Goal: Task Accomplishment & Management: Manage account settings

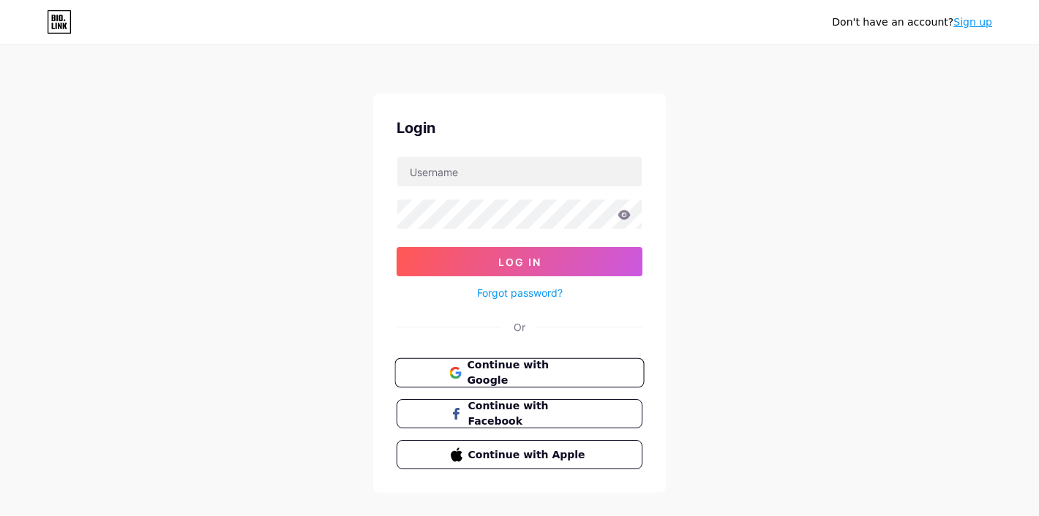
click at [530, 364] on span "Continue with Google" at bounding box center [528, 373] width 122 height 31
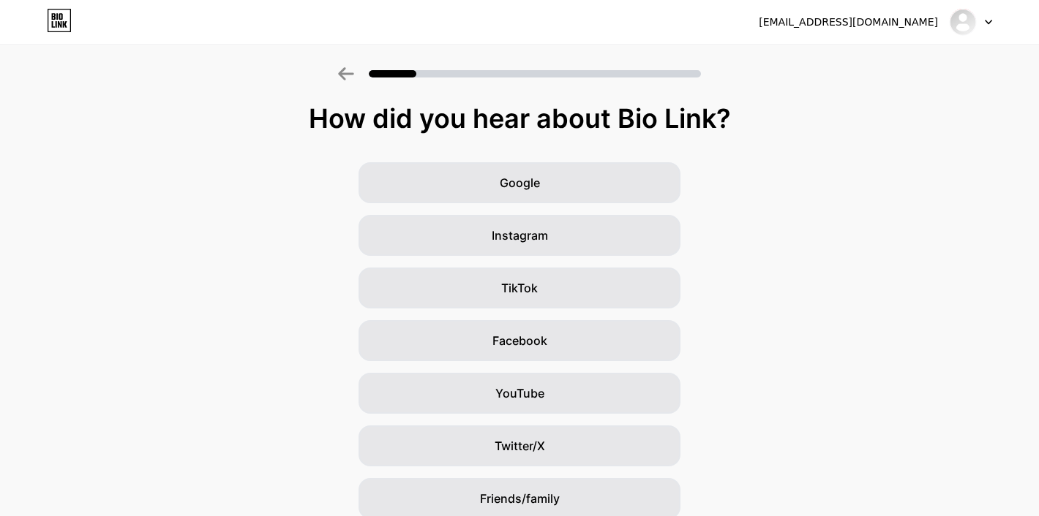
click at [884, 37] on div "enterthevoidstudios@gmail.com Logout" at bounding box center [519, 22] width 1039 height 44
click at [954, 20] on img at bounding box center [962, 21] width 23 height 23
click at [853, 67] on li "Logout" at bounding box center [900, 59] width 181 height 39
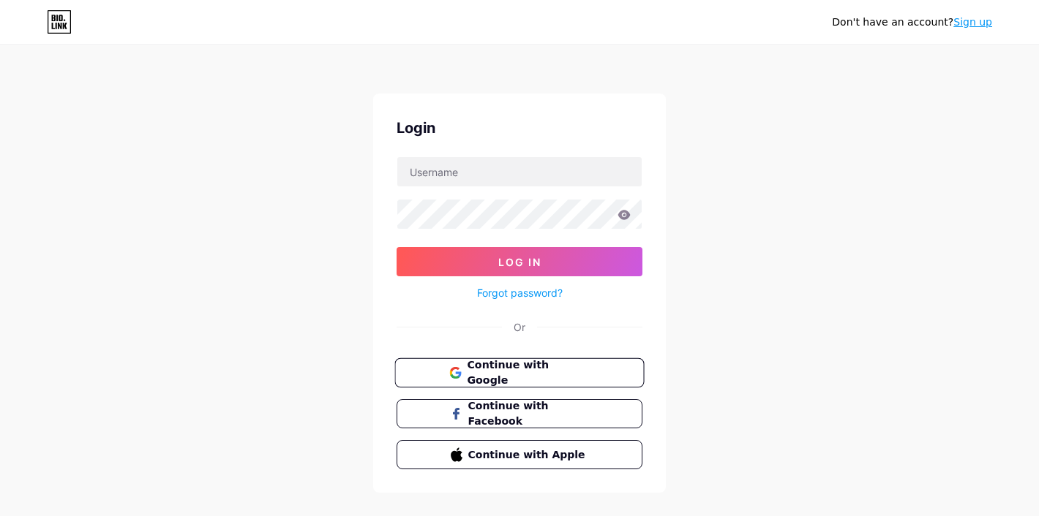
click at [477, 370] on span "Continue with Google" at bounding box center [528, 373] width 122 height 31
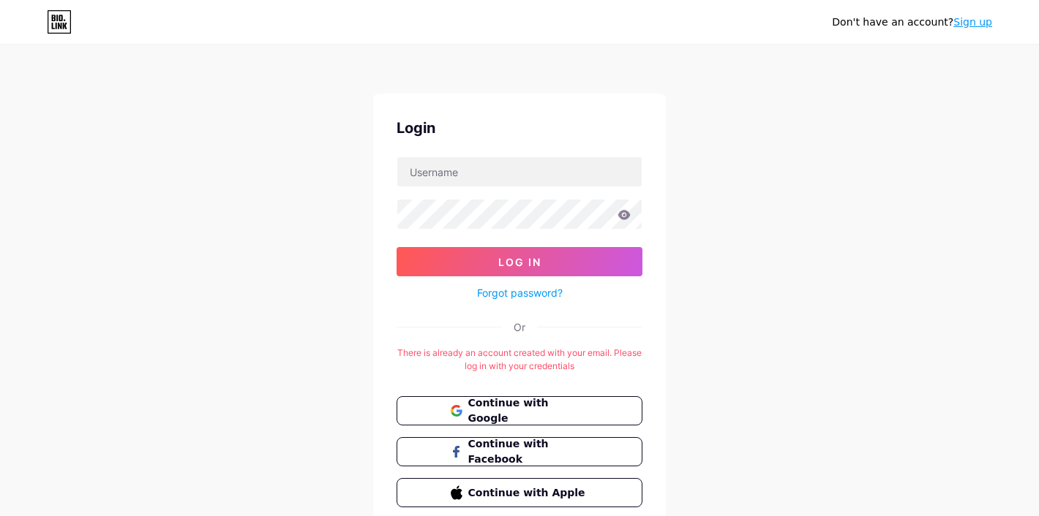
scroll to position [30, 0]
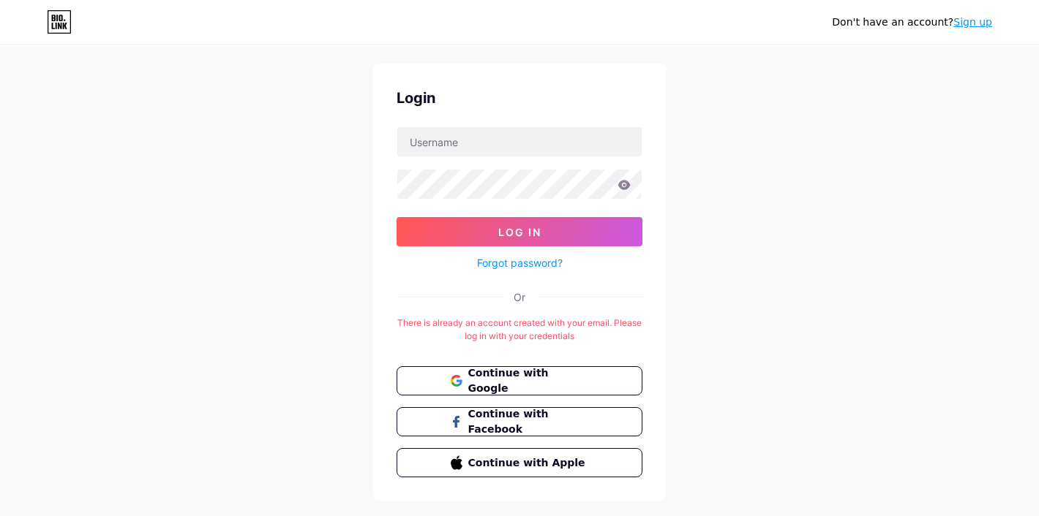
click at [532, 165] on form "Log In Forgot password?" at bounding box center [519, 200] width 246 height 146
click at [530, 157] on form "Log In Forgot password?" at bounding box center [519, 200] width 246 height 146
click at [527, 146] on input "text" at bounding box center [519, 141] width 244 height 29
type input "[EMAIL_ADDRESS][DOMAIN_NAME]"
click at [538, 215] on form "[EMAIL_ADDRESS][DOMAIN_NAME] Log In Forgot password?" at bounding box center [519, 200] width 246 height 146
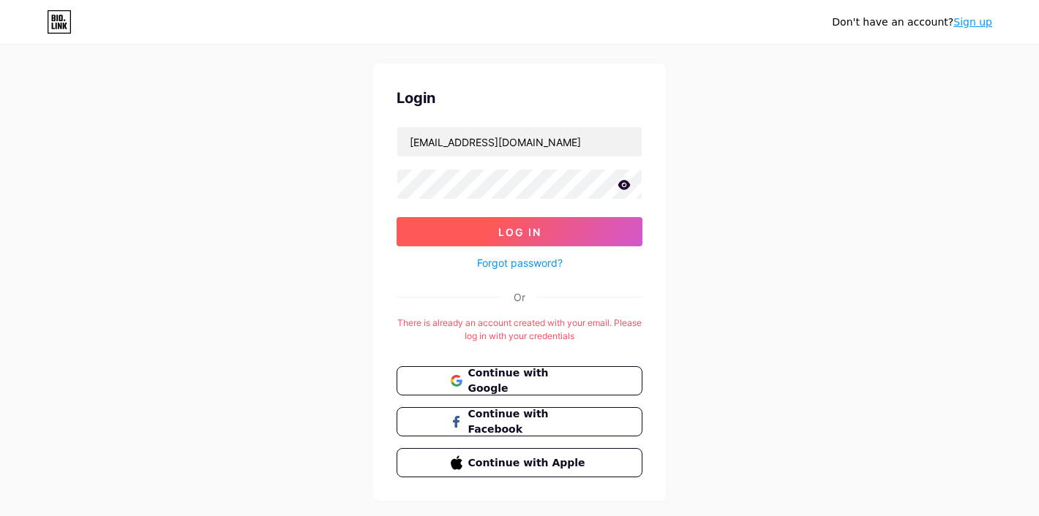
click at [538, 223] on button "Log In" at bounding box center [519, 231] width 246 height 29
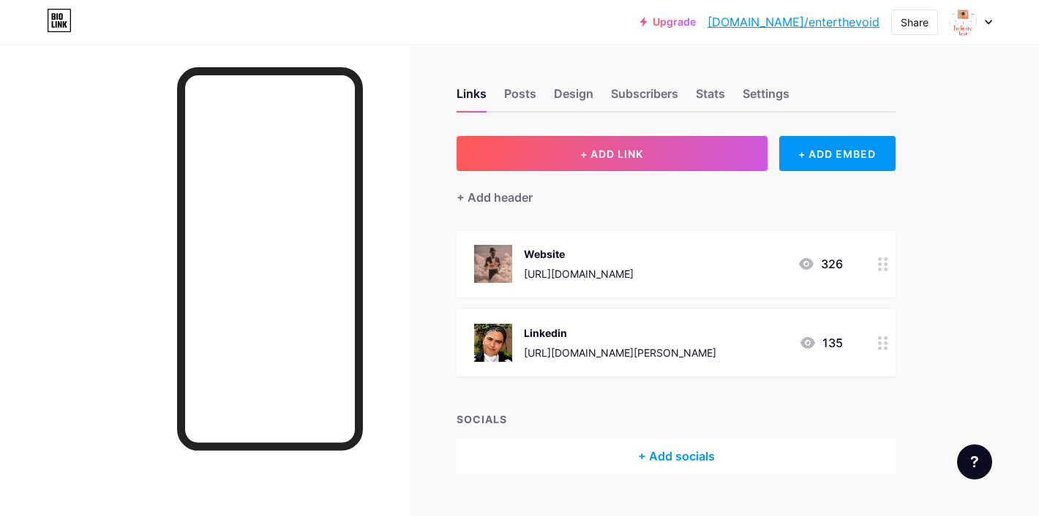
click at [831, 257] on div "326" at bounding box center [819, 264] width 45 height 18
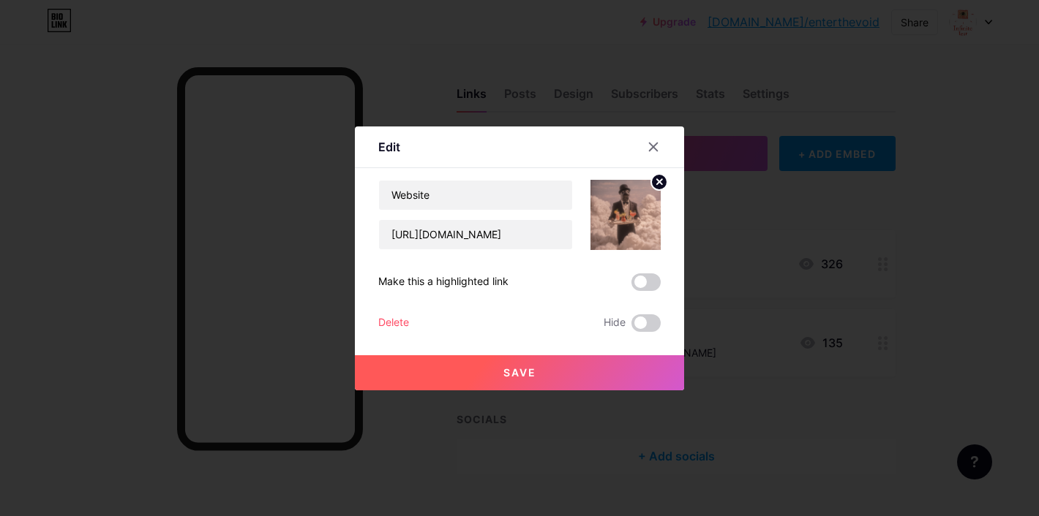
click at [668, 151] on div at bounding box center [662, 147] width 44 height 26
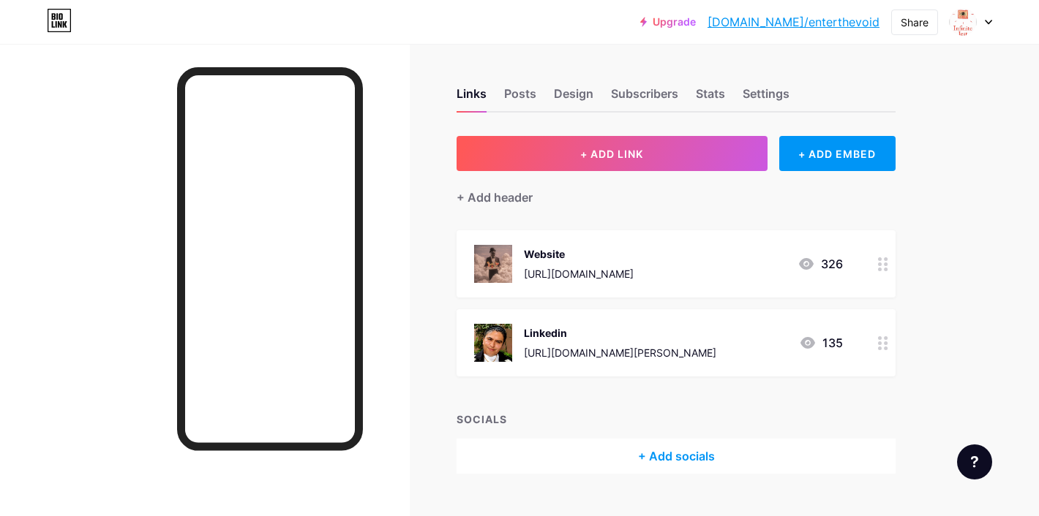
click at [886, 257] on circle at bounding box center [886, 259] width 4 height 4
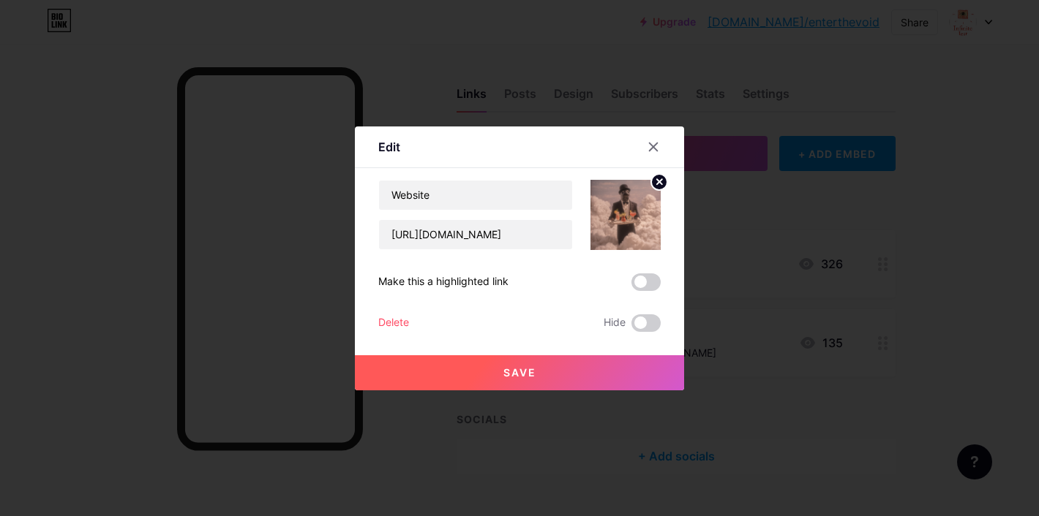
click at [671, 157] on div at bounding box center [662, 147] width 44 height 26
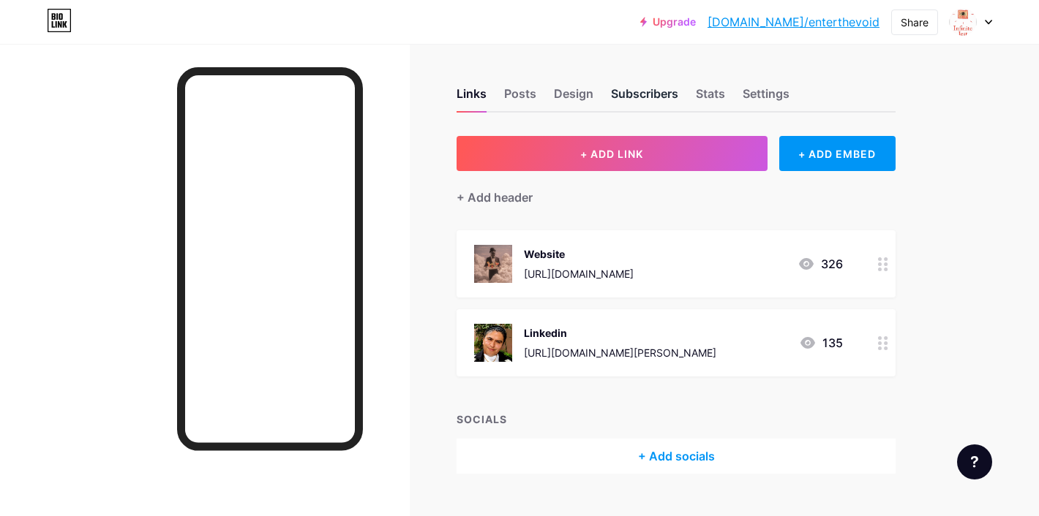
click at [675, 97] on div "Subscribers" at bounding box center [644, 98] width 67 height 26
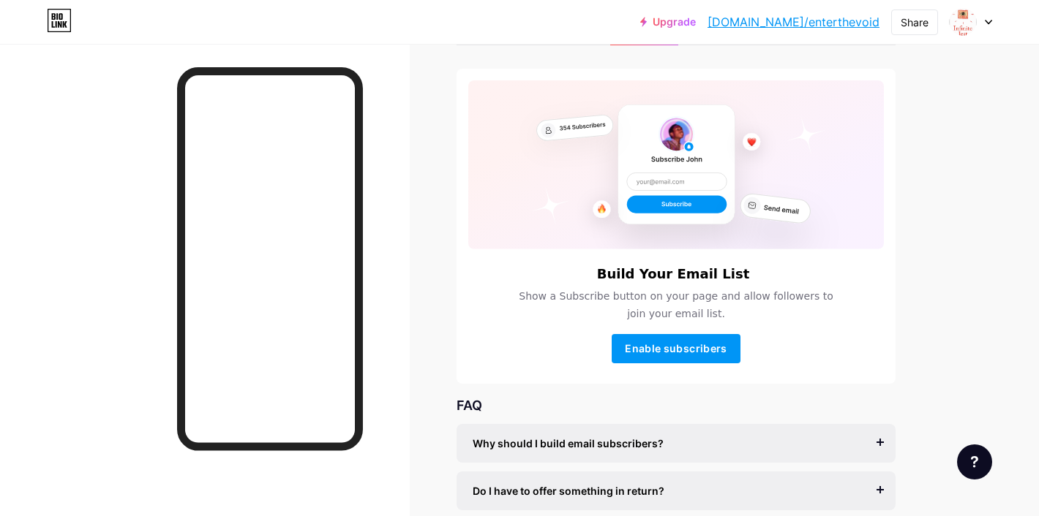
scroll to position [31, 0]
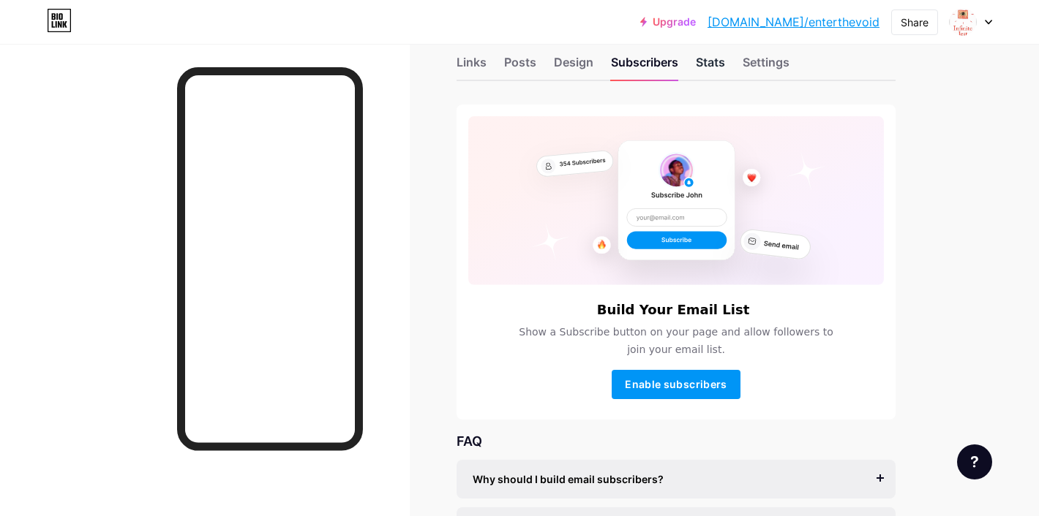
click at [720, 57] on div "Stats" at bounding box center [710, 66] width 29 height 26
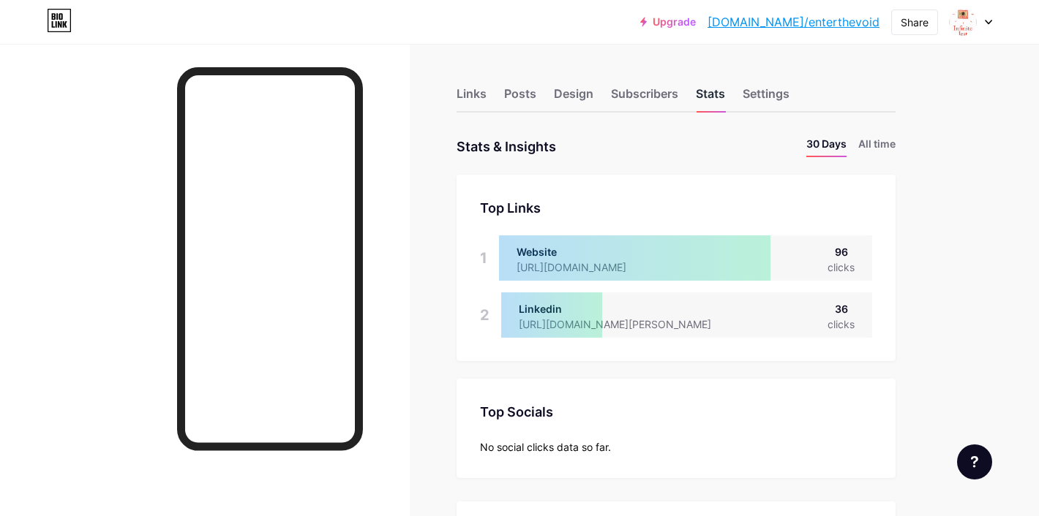
scroll to position [516, 1039]
click at [875, 140] on li "All time" at bounding box center [876, 146] width 37 height 21
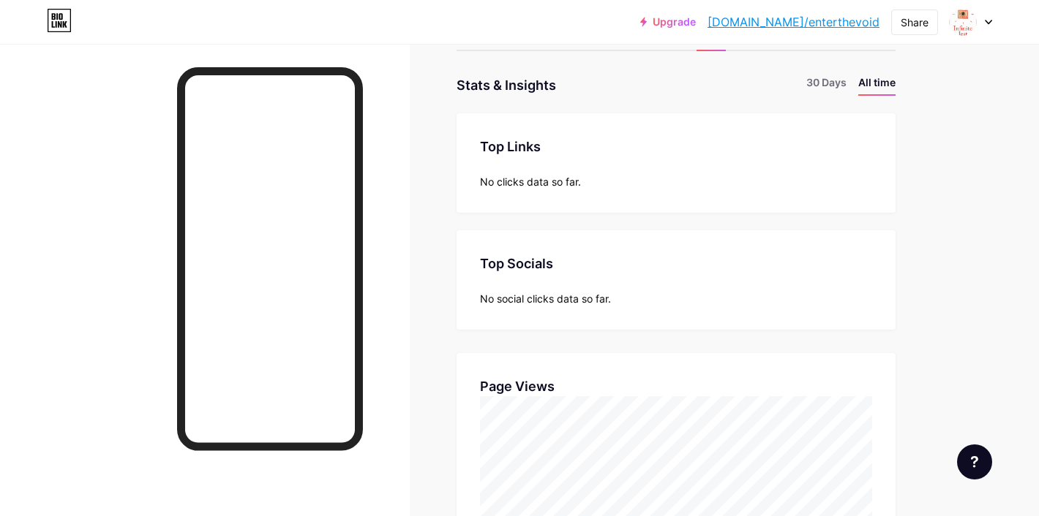
scroll to position [28, 0]
